Goal: Transaction & Acquisition: Purchase product/service

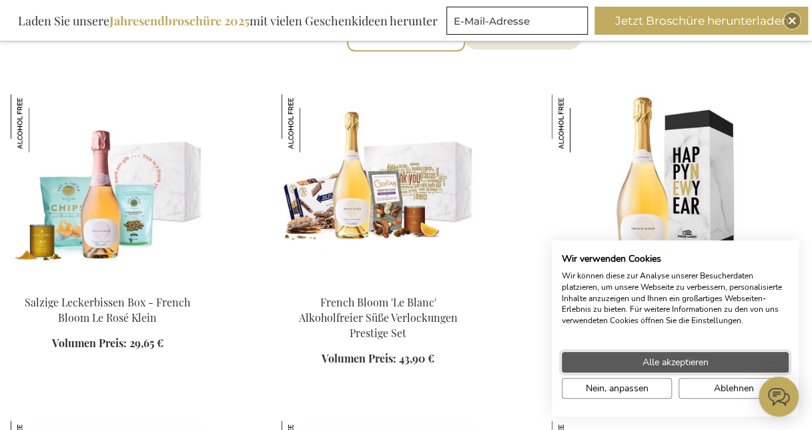
click at [692, 364] on span "Alle akzeptieren" at bounding box center [676, 362] width 66 height 14
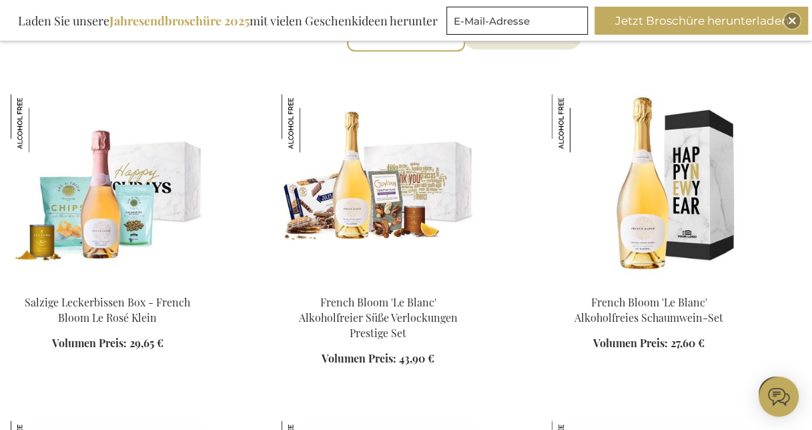
click at [138, 296] on div "In den Warenkorb" at bounding box center [108, 330] width 194 height 71
click at [83, 206] on img at bounding box center [108, 187] width 194 height 187
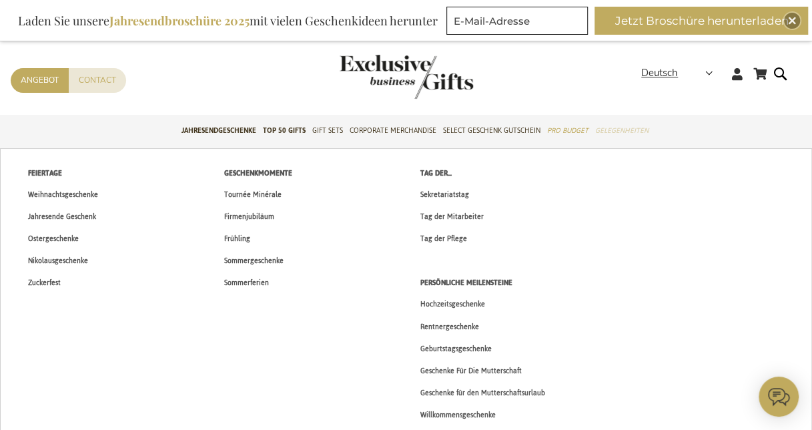
click at [637, 130] on span "Gelegenheiten" at bounding box center [621, 131] width 53 height 14
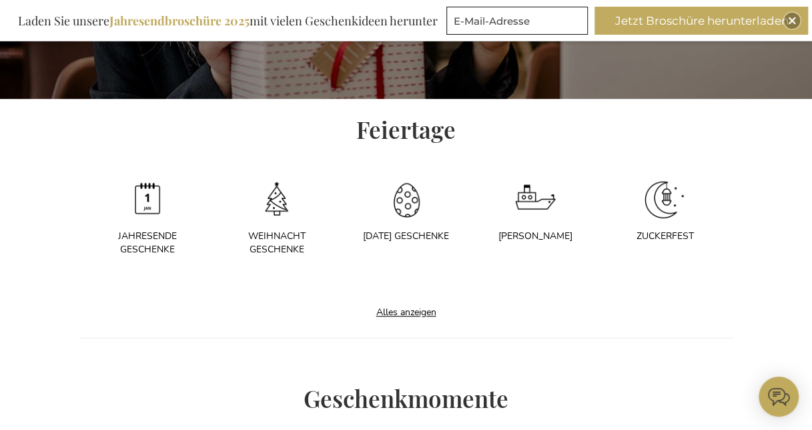
scroll to position [401, 0]
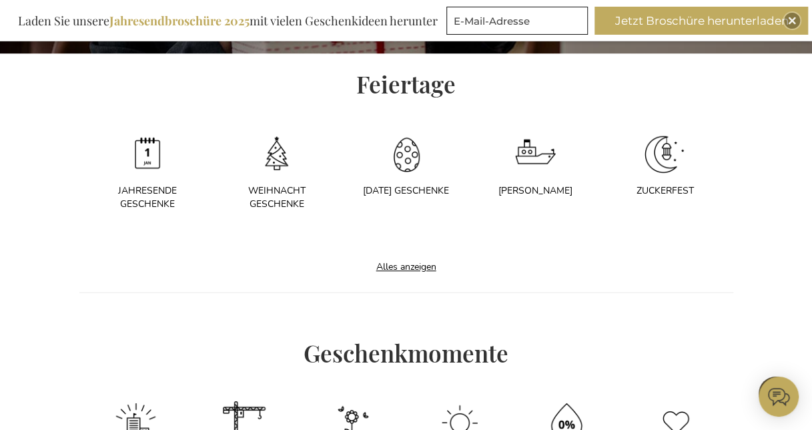
click at [279, 187] on div "Weihnacht Geschenke" at bounding box center [277, 197] width 96 height 27
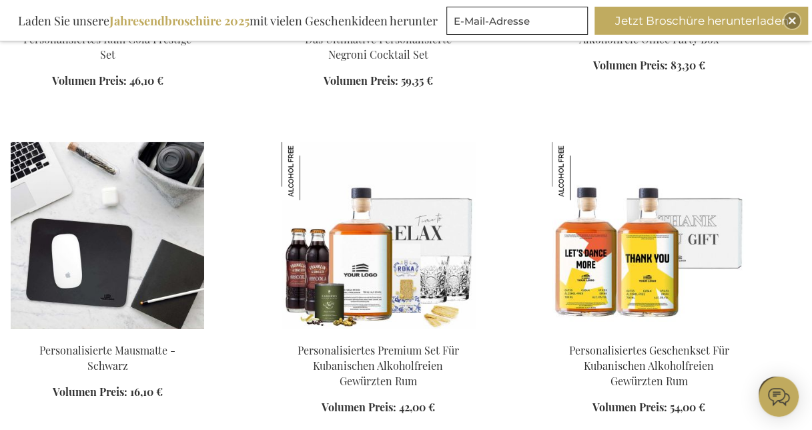
scroll to position [1802, 0]
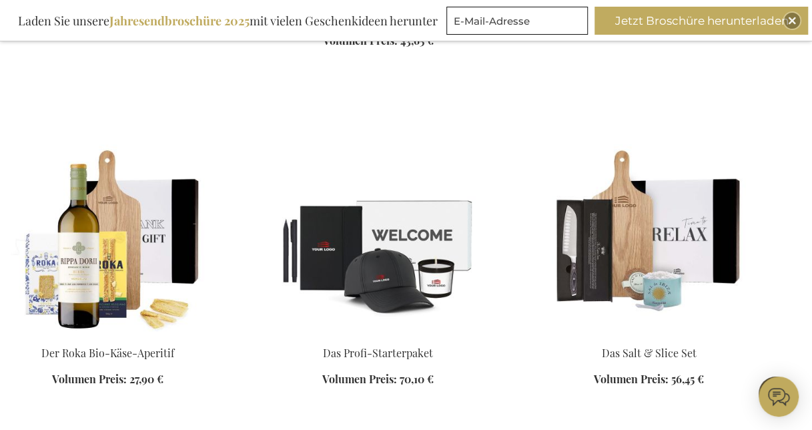
scroll to position [3538, 0]
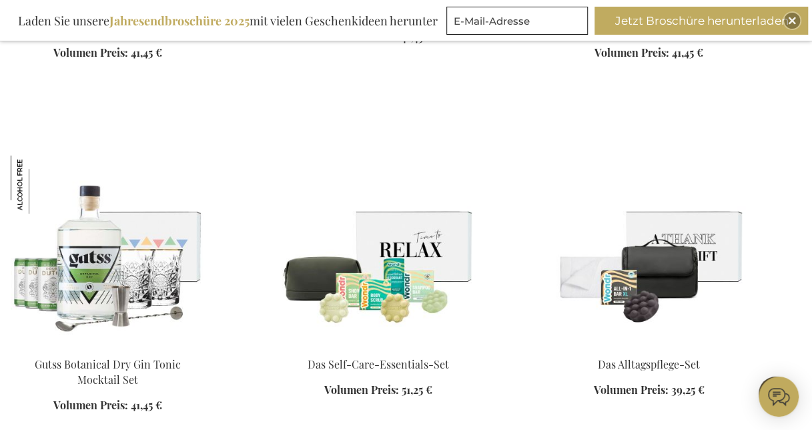
scroll to position [4740, 0]
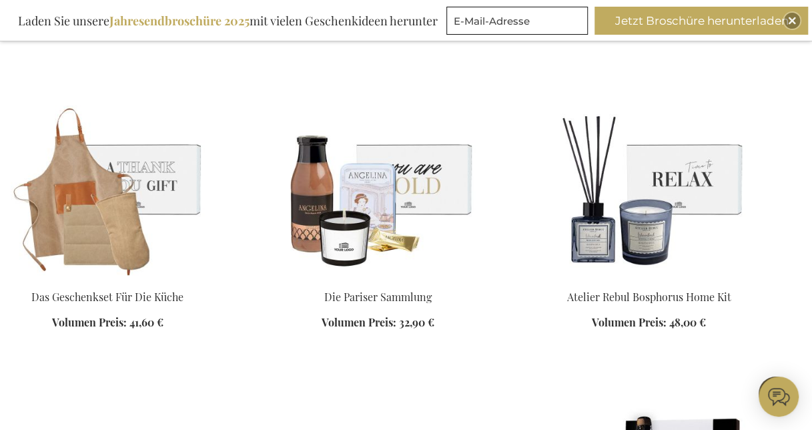
scroll to position [5407, 0]
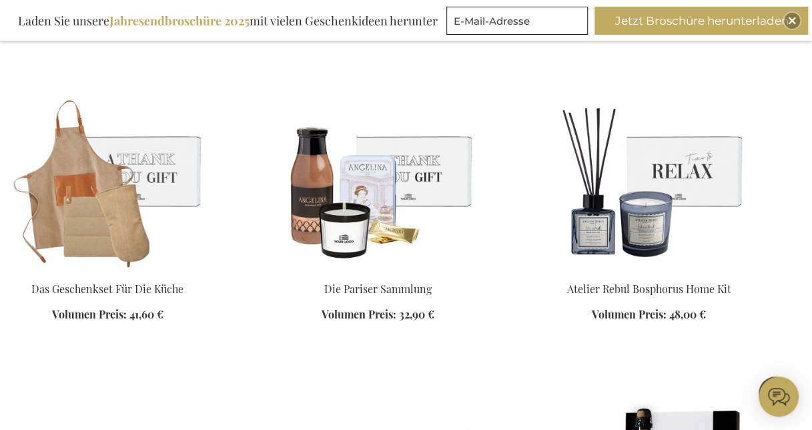
click at [405, 161] on img at bounding box center [379, 173] width 194 height 187
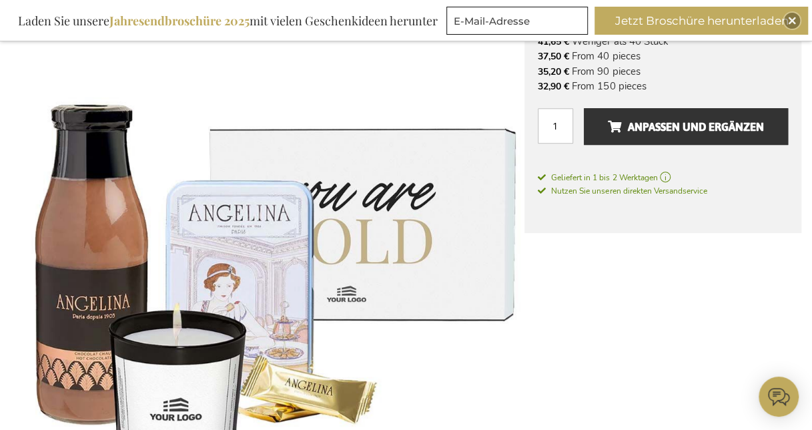
scroll to position [134, 0]
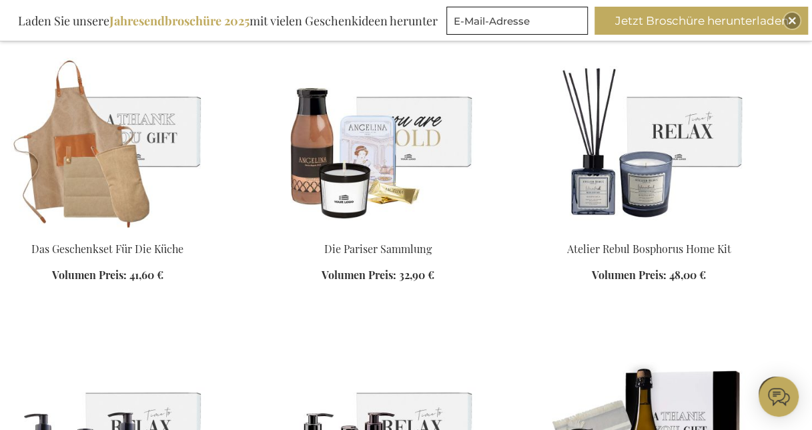
scroll to position [1850, 0]
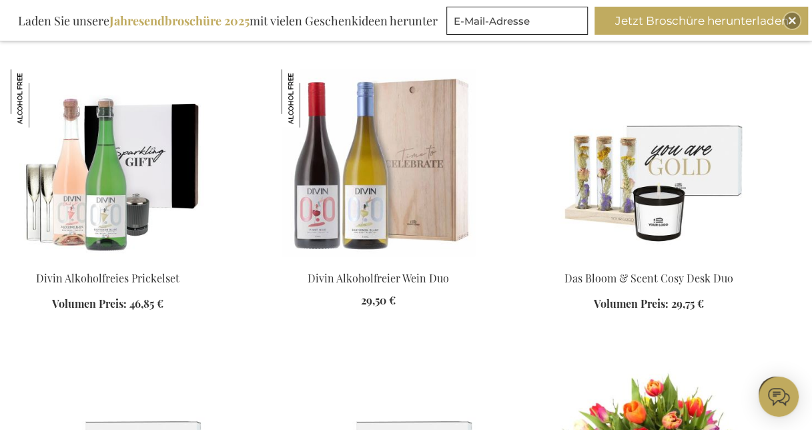
scroll to position [2250, 0]
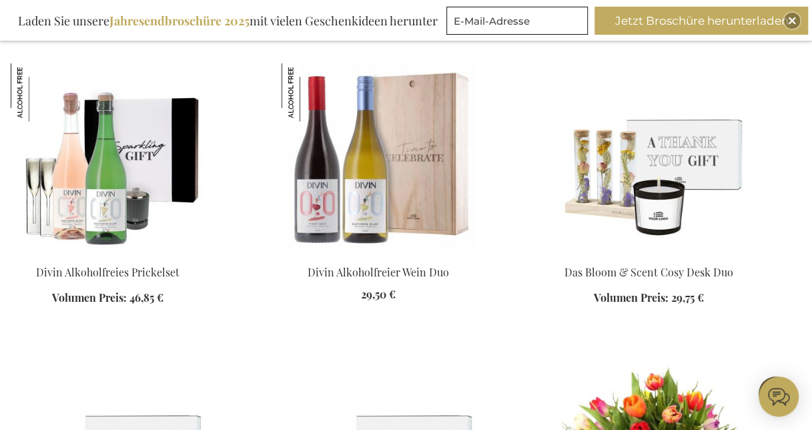
click at [663, 187] on img at bounding box center [649, 156] width 194 height 187
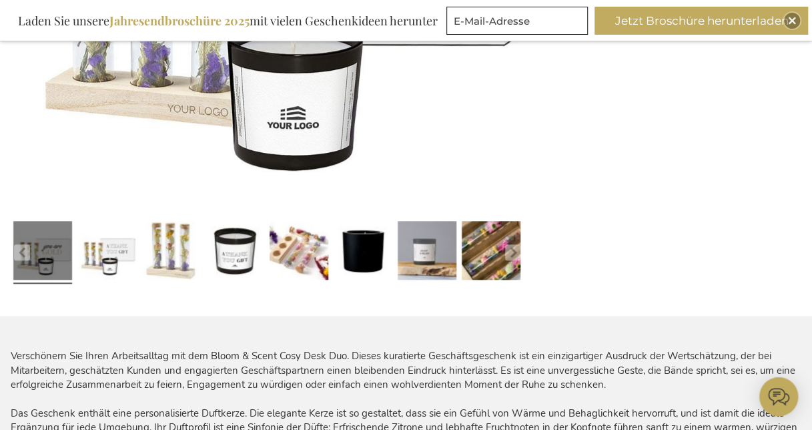
scroll to position [334, 0]
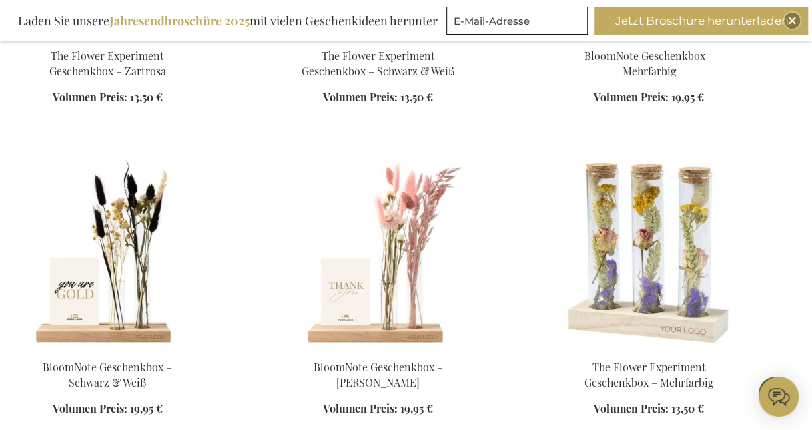
scroll to position [1899, 0]
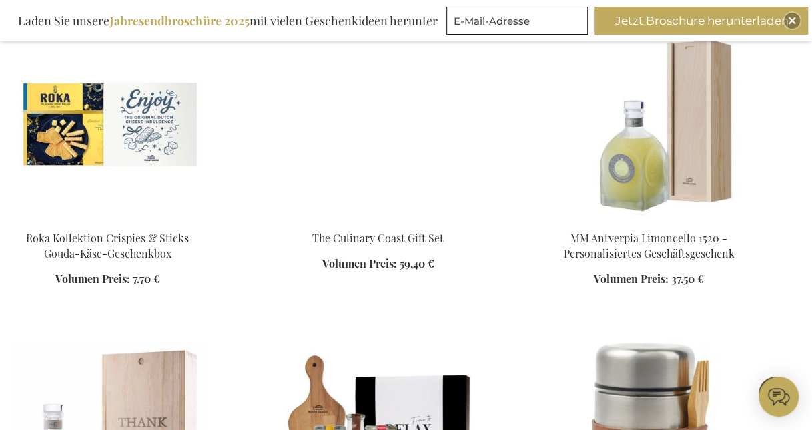
scroll to position [2634, 0]
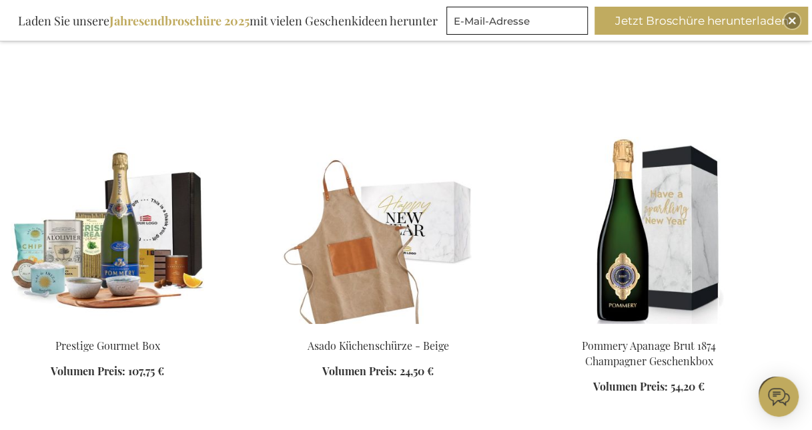
scroll to position [4837, 0]
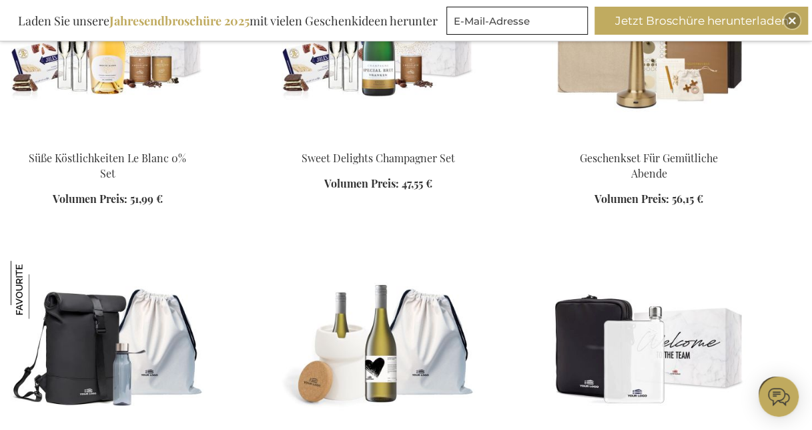
scroll to position [5638, 0]
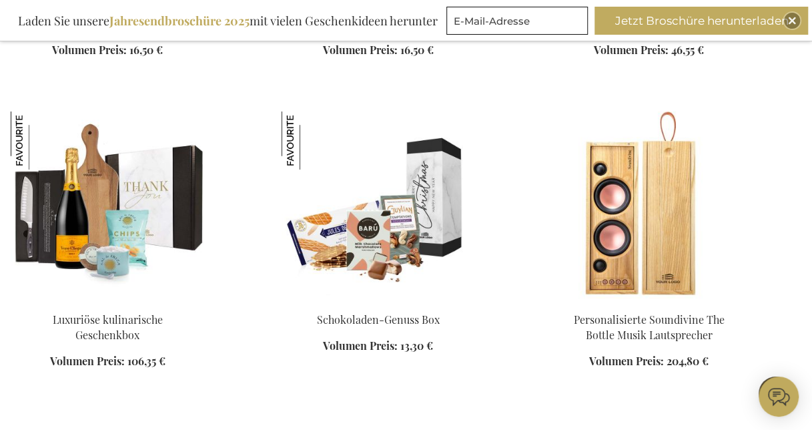
scroll to position [7106, 0]
